Goal: Information Seeking & Learning: Learn about a topic

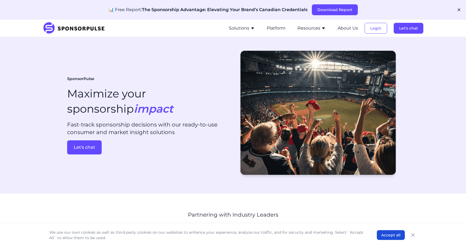
click at [250, 30] on button "Solutions" at bounding box center [242, 28] width 26 height 7
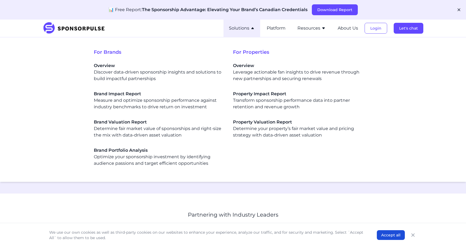
click at [249, 30] on button "Solutions" at bounding box center [242, 28] width 26 height 7
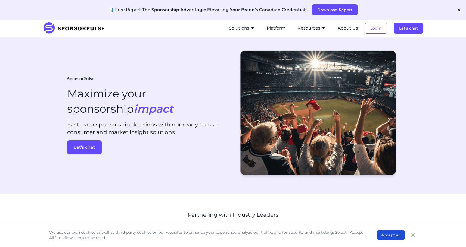
click at [311, 30] on button "Resources" at bounding box center [311, 28] width 28 height 7
click at [252, 30] on icon "button" at bounding box center [252, 28] width 4 height 4
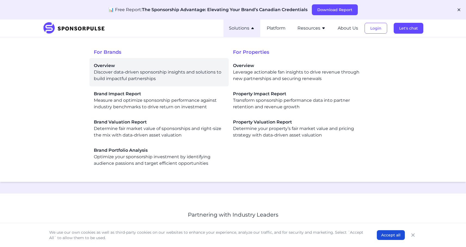
click at [174, 71] on div "Overview Discover data-driven sponsorship insights and solutions to build impac…" at bounding box center [159, 72] width 130 height 20
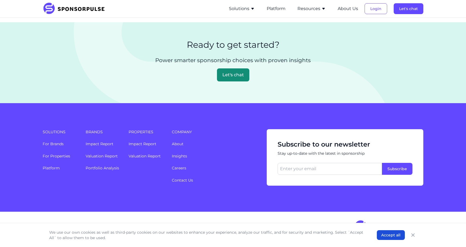
scroll to position [1180, 0]
click at [247, 12] on button "Solutions" at bounding box center [242, 8] width 26 height 7
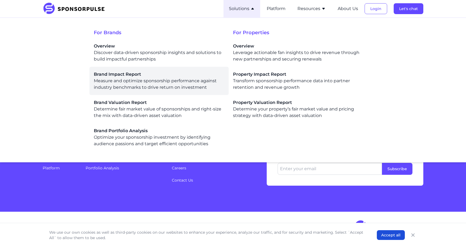
click at [186, 72] on span "Brand Impact Report" at bounding box center [159, 74] width 130 height 7
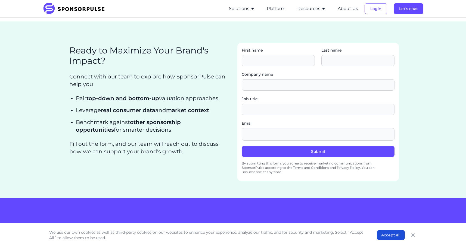
scroll to position [977, 0]
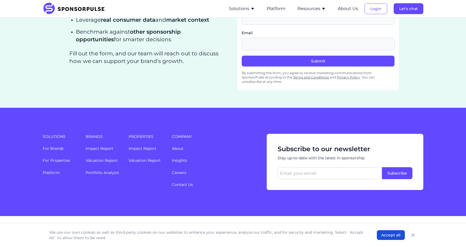
click at [241, 9] on button "Solutions" at bounding box center [242, 8] width 26 height 7
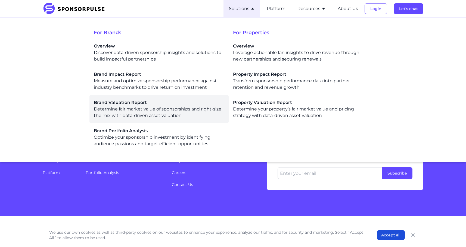
click at [177, 106] on div "Brand Valuation Report Determine fair market value of sponsorships and right-si…" at bounding box center [159, 109] width 130 height 20
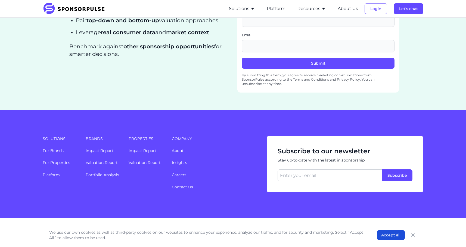
scroll to position [857, 0]
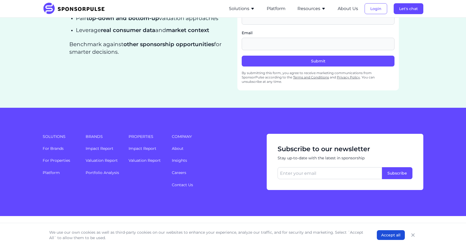
click at [241, 9] on button "Solutions" at bounding box center [242, 8] width 26 height 7
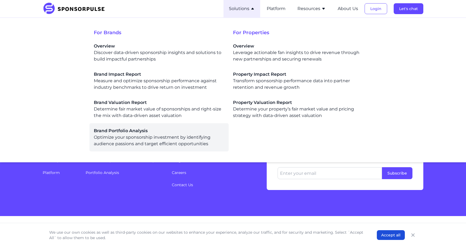
click at [202, 138] on div "Brand Portfolio Analysis Optimize your sponsorship investment by identifying au…" at bounding box center [159, 138] width 130 height 20
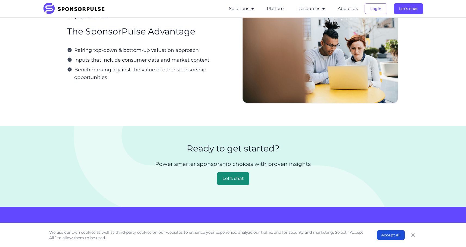
scroll to position [876, 0]
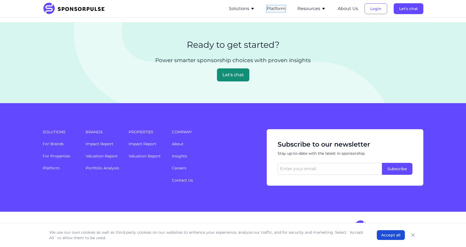
click at [283, 10] on button "Platform" at bounding box center [275, 8] width 19 height 7
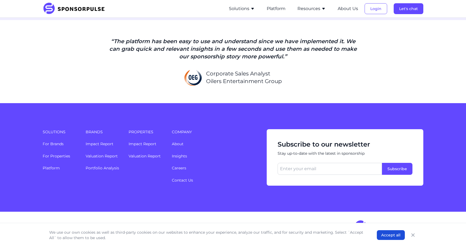
scroll to position [1324, 0]
click at [307, 12] on li "Resources Sponsorship Insights Blog Thought leadership from industry experts on…" at bounding box center [311, 8] width 39 height 17
click at [307, 9] on button "Resources" at bounding box center [311, 8] width 28 height 7
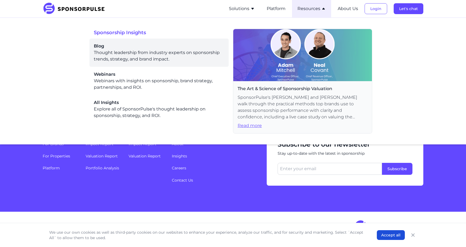
click at [184, 56] on div "Blog Thought leadership from industry experts on sponsorship trends, strategy, …" at bounding box center [159, 53] width 130 height 20
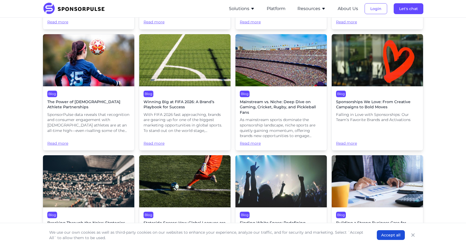
scroll to position [883, 0]
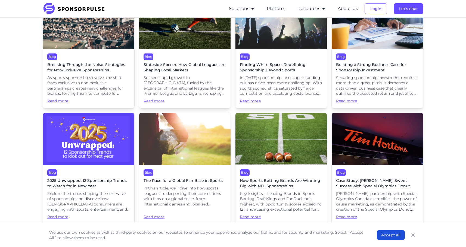
click at [312, 10] on button "Resources" at bounding box center [311, 8] width 28 height 7
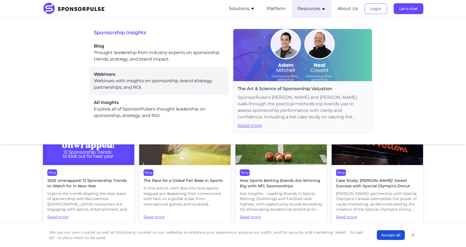
click at [159, 84] on div "Webinars Webinars with insights on sponsorship, brand strategy, partnerships, a…" at bounding box center [159, 81] width 130 height 20
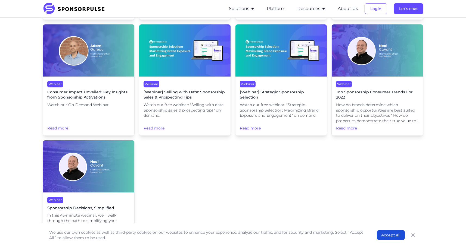
scroll to position [372, 0]
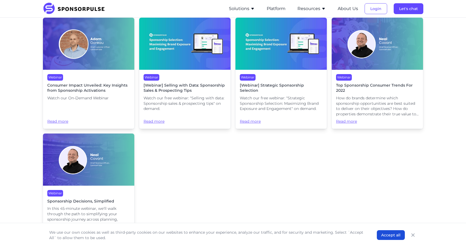
click at [312, 11] on button "Resources" at bounding box center [311, 8] width 28 height 7
click at [275, 169] on div "Webinar Webinar: The Power of Cultural Partnerships - Unlocking Value in Music,…" at bounding box center [233, 15] width 380 height 449
click at [324, 9] on icon "button" at bounding box center [323, 9] width 2 height 2
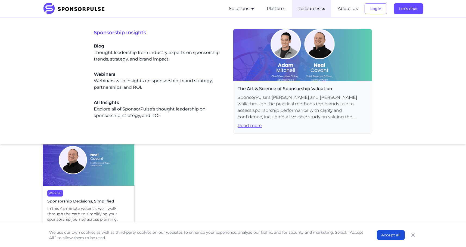
click at [324, 9] on icon "button" at bounding box center [323, 9] width 2 height 2
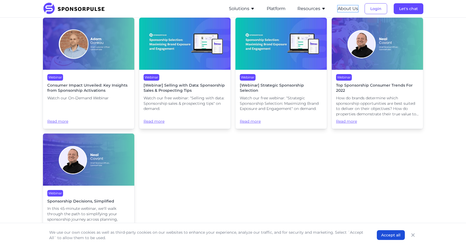
click at [340, 9] on button "About Us" at bounding box center [347, 8] width 20 height 7
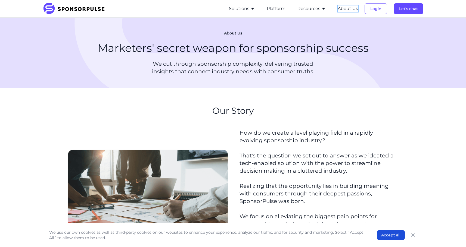
click at [345, 7] on button "About Us" at bounding box center [347, 8] width 20 height 7
